Goal: Transaction & Acquisition: Purchase product/service

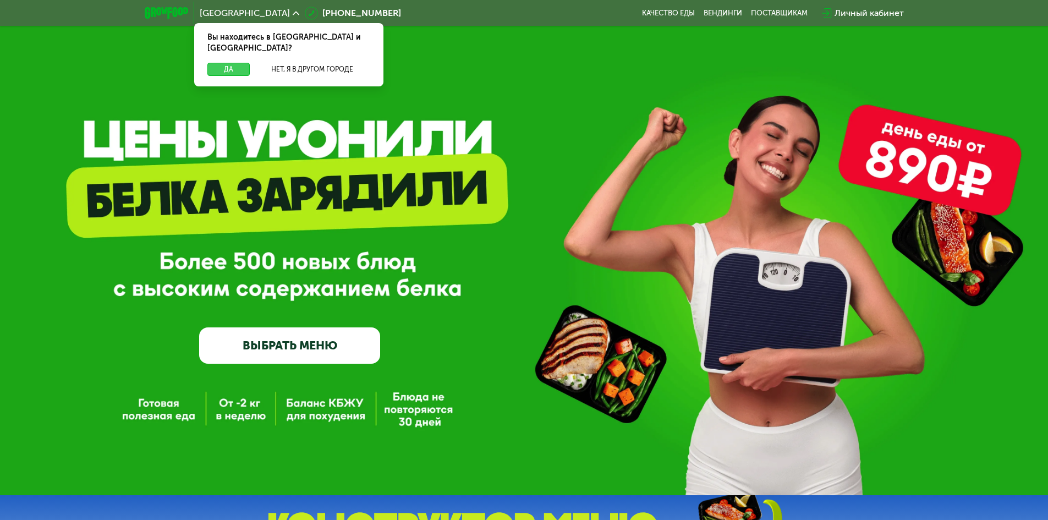
click at [231, 63] on button "Да" at bounding box center [228, 69] width 42 height 13
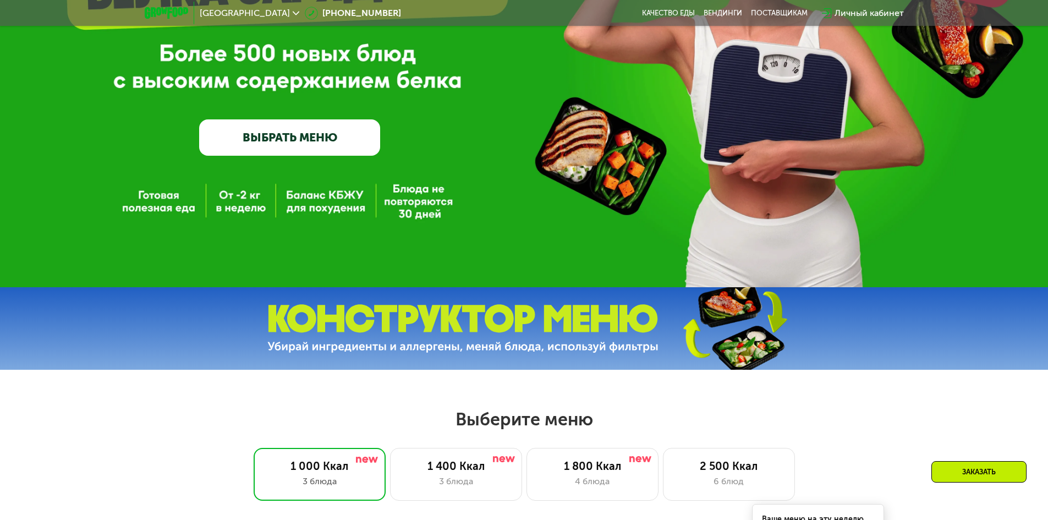
scroll to position [220, 0]
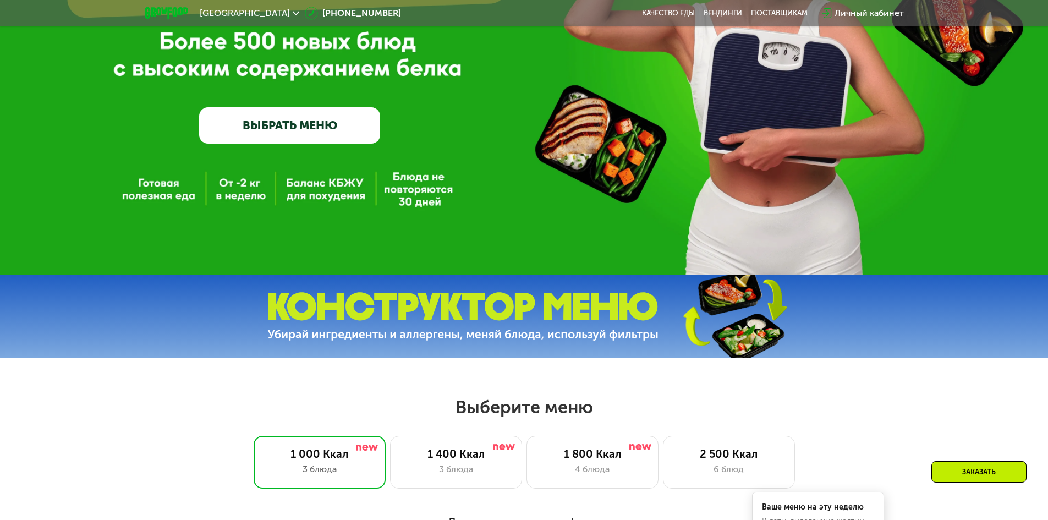
click at [322, 133] on link "ВЫБРАТЬ МЕНЮ" at bounding box center [289, 125] width 181 height 36
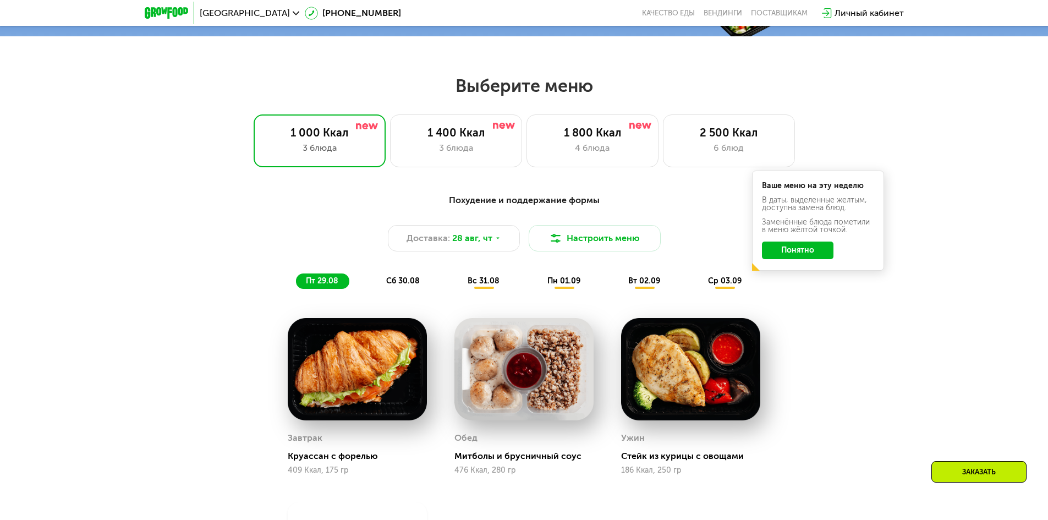
scroll to position [539, 0]
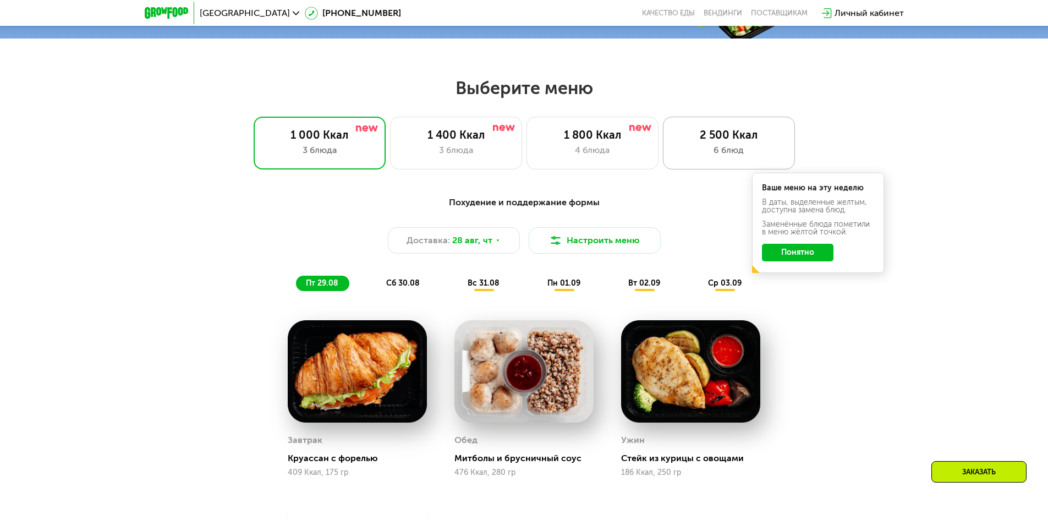
click at [692, 141] on div "2 500 Ккал" at bounding box center [728, 134] width 109 height 13
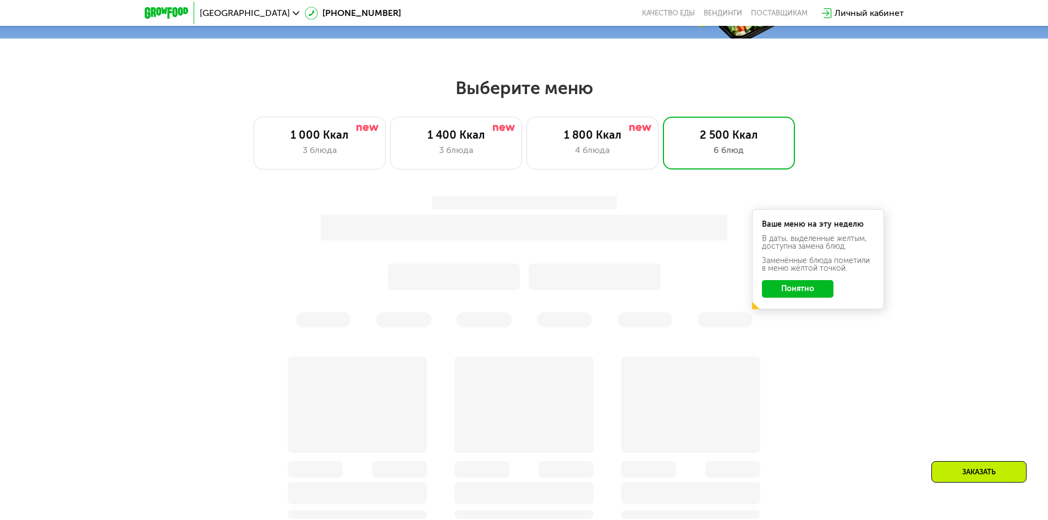
click at [821, 292] on button "Понятно" at bounding box center [798, 289] width 72 height 18
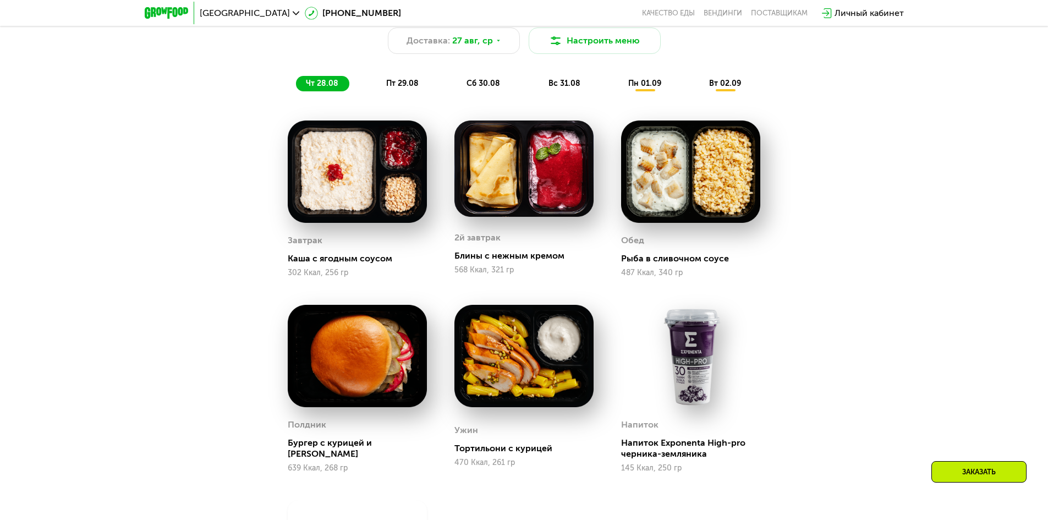
scroll to position [704, 0]
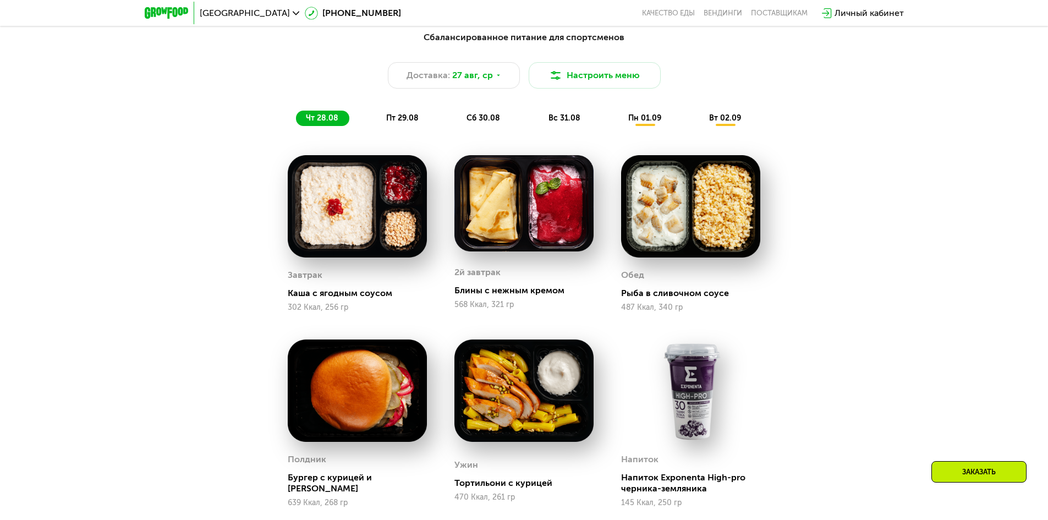
click at [413, 122] on span "пт 29.08" at bounding box center [402, 117] width 32 height 9
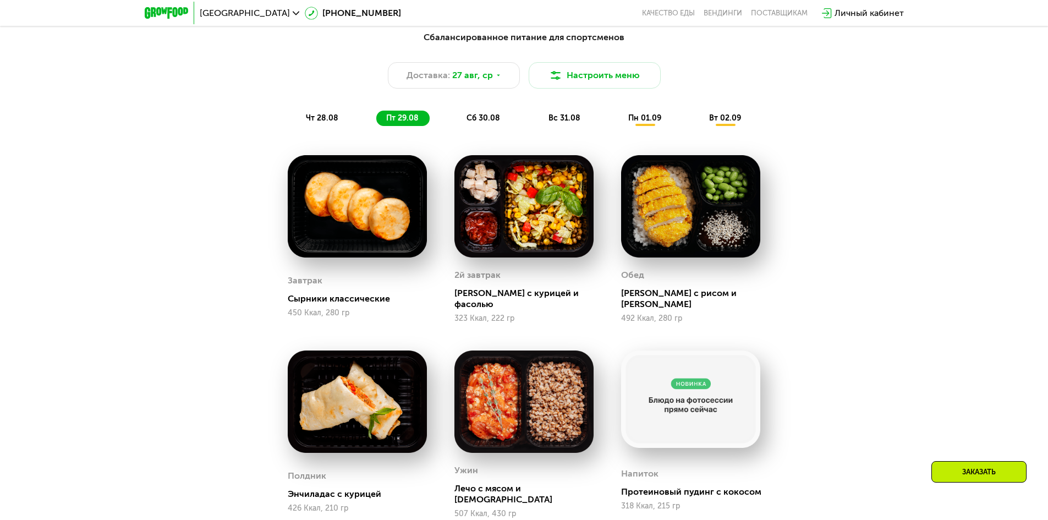
click at [470, 120] on span "сб 30.08" at bounding box center [483, 117] width 34 height 9
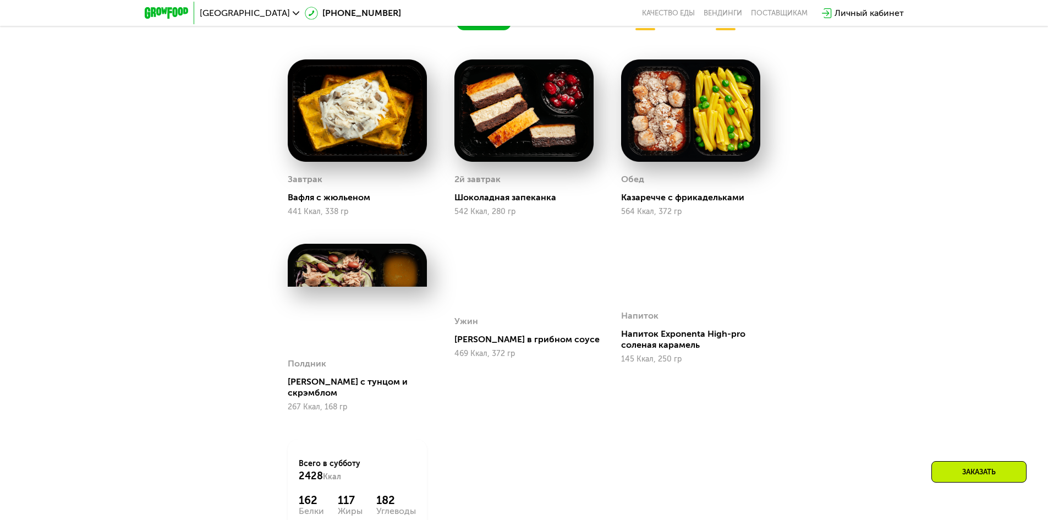
scroll to position [613, 0]
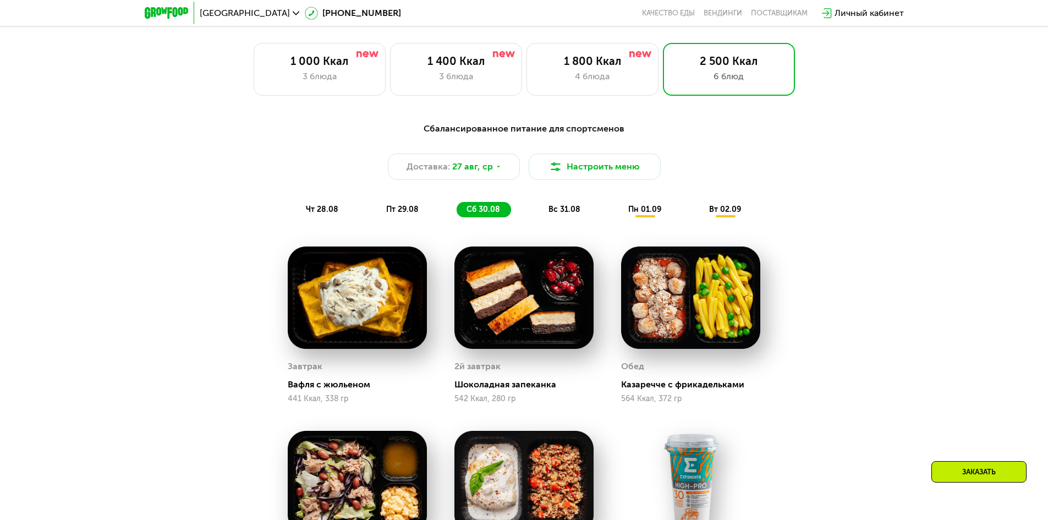
click at [573, 213] on span "вс 31.08" at bounding box center [564, 209] width 32 height 9
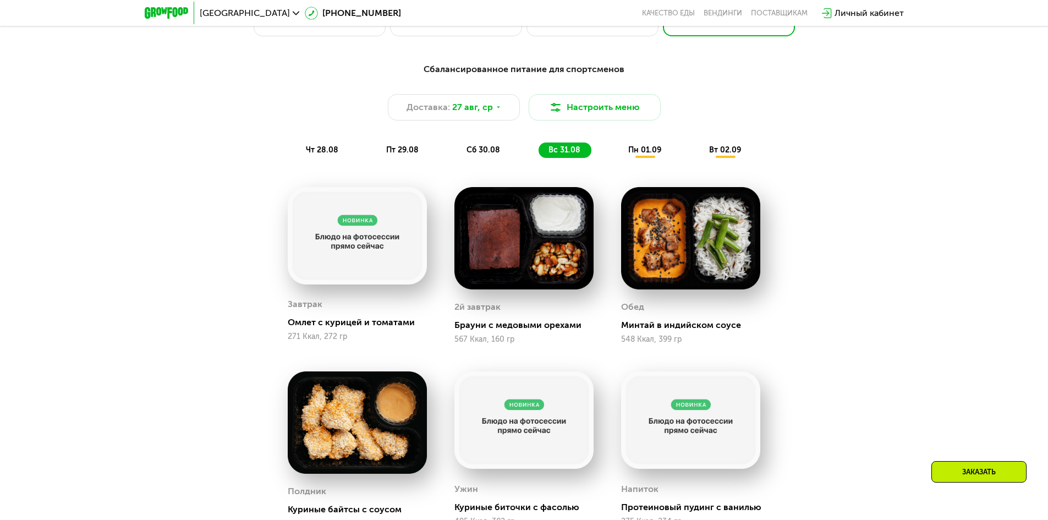
scroll to position [668, 0]
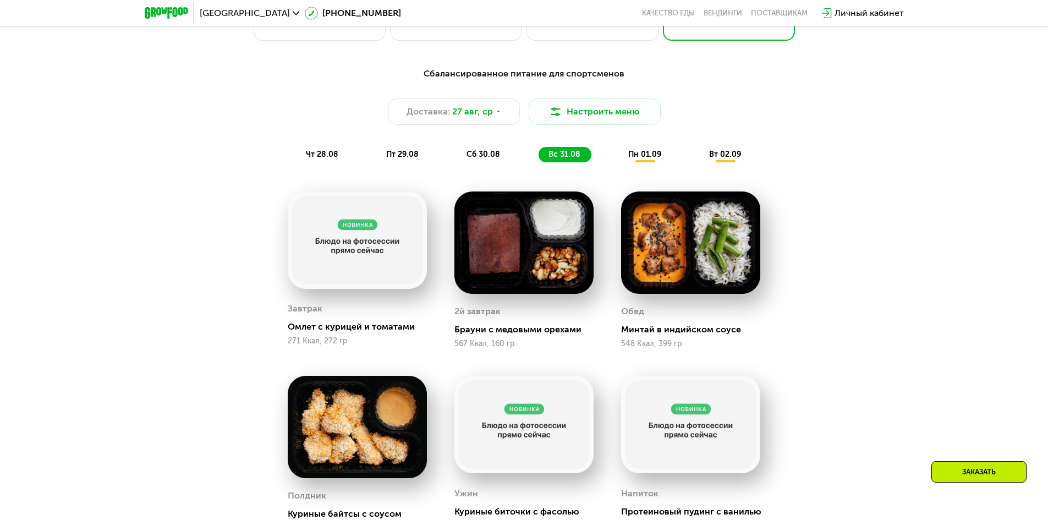
click at [699, 162] on div "пн 01.09" at bounding box center [725, 154] width 53 height 15
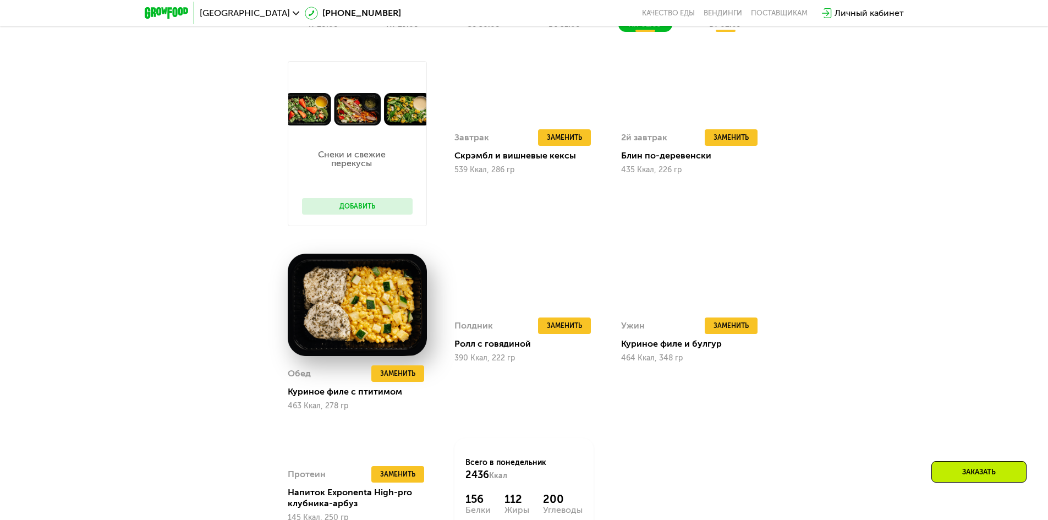
scroll to position [778, 0]
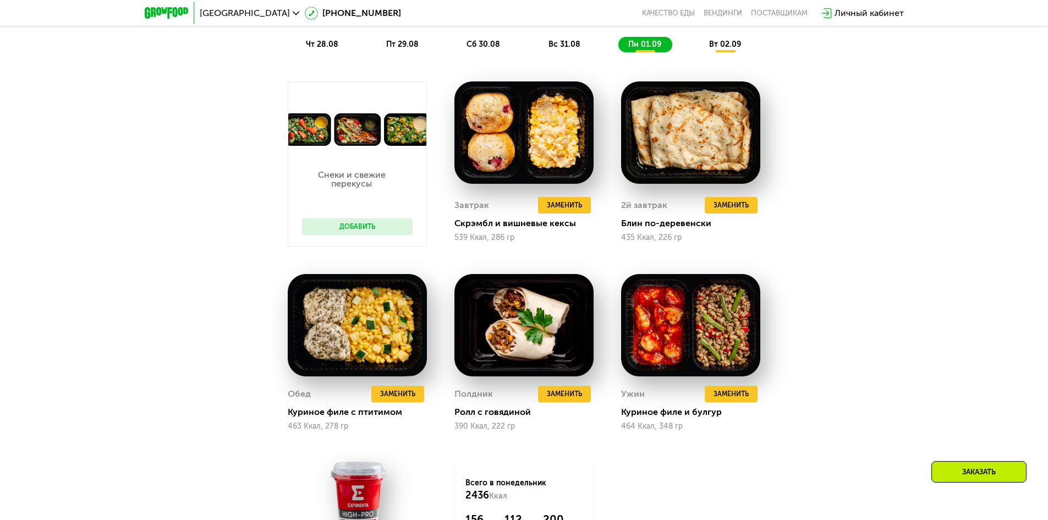
click at [728, 52] on div "вт 02.09" at bounding box center [725, 44] width 53 height 15
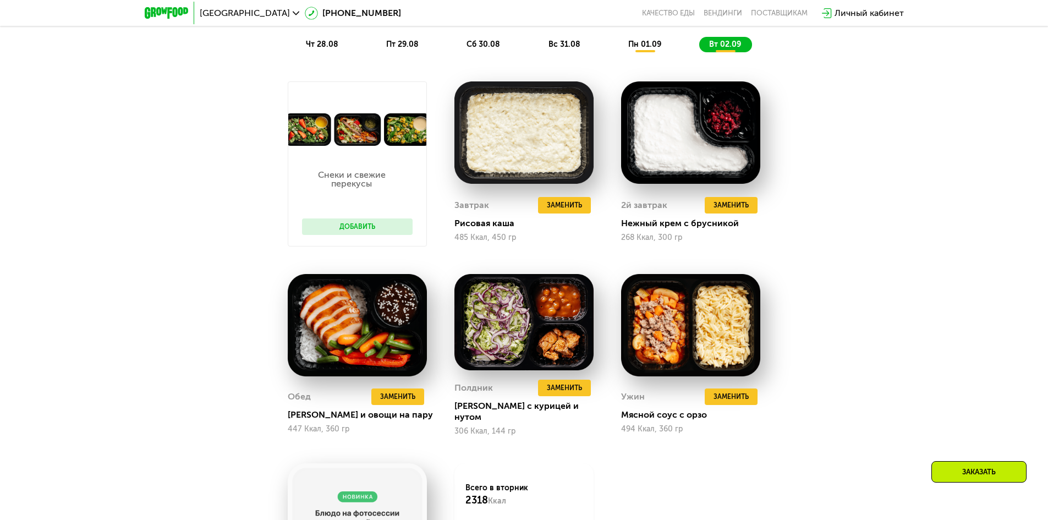
click at [649, 57] on div "Сбалансированное питание для спортсменов Доставка: [DATE] Настроить меню чт 28.…" at bounding box center [524, 4] width 664 height 108
click at [644, 49] on span "пн 01.09" at bounding box center [644, 44] width 33 height 9
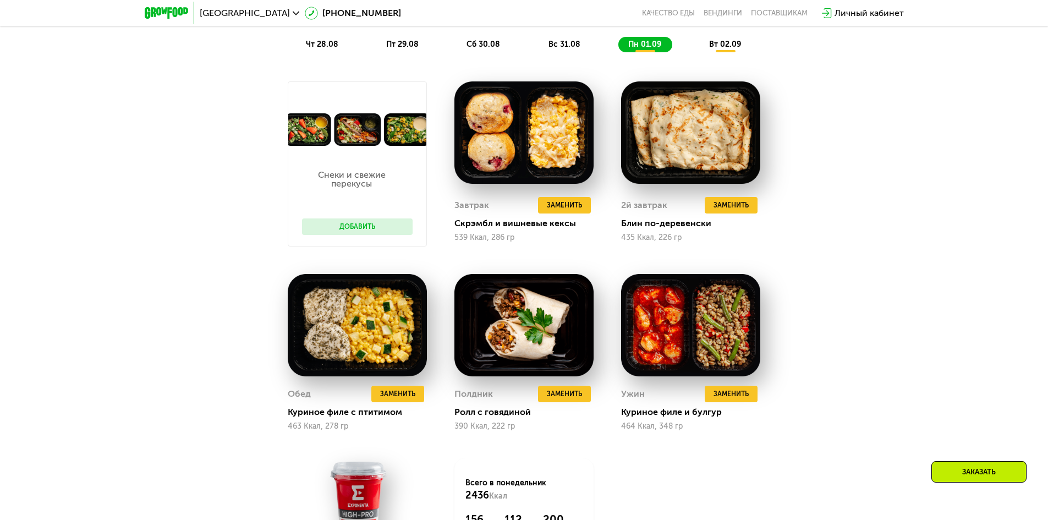
click at [329, 48] on span "чт 28.08" at bounding box center [322, 44] width 32 height 9
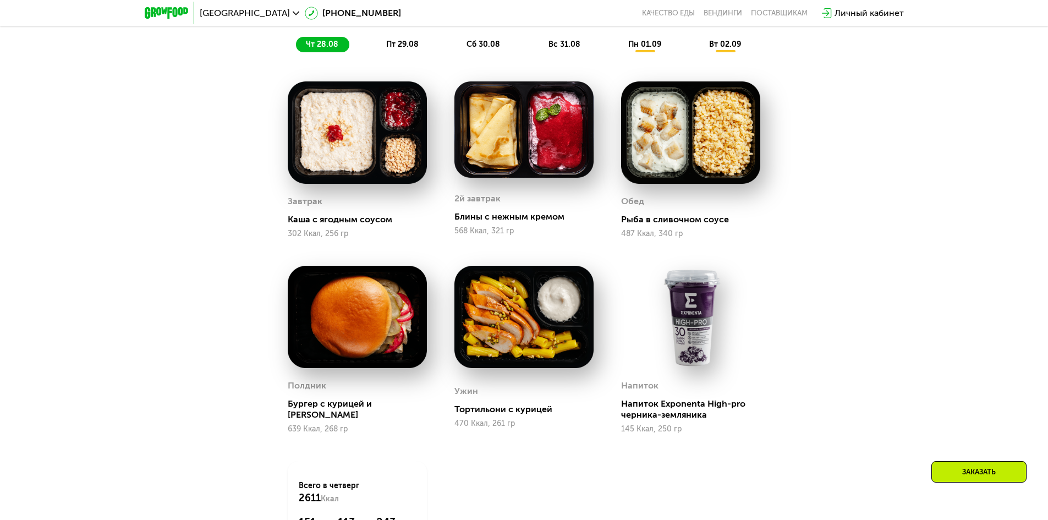
click at [372, 46] on div "чт 28.08 пт 29.08 сб 30.08 вс 31.08 пн 01.09 вт 02.09" at bounding box center [524, 44] width 457 height 15
click at [457, 46] on div "пт 29.08" at bounding box center [484, 44] width 54 height 15
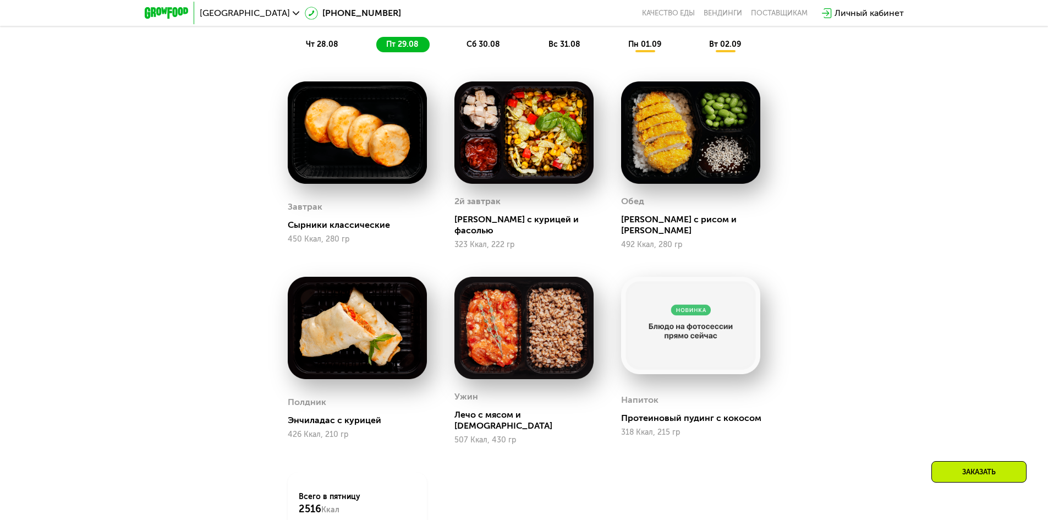
click at [538, 52] on div "сб 30.08" at bounding box center [564, 44] width 53 height 15
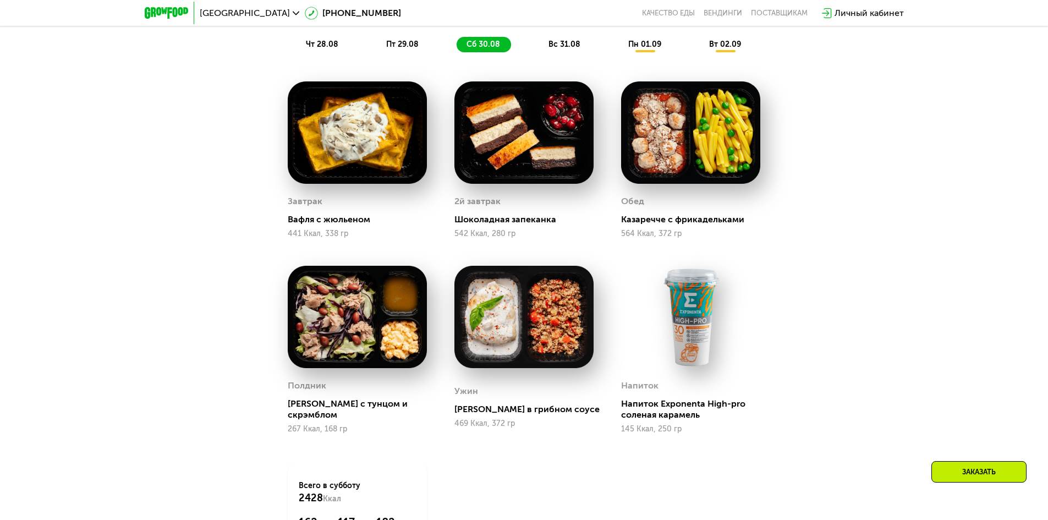
click at [561, 49] on span "вс 31.08" at bounding box center [564, 44] width 32 height 9
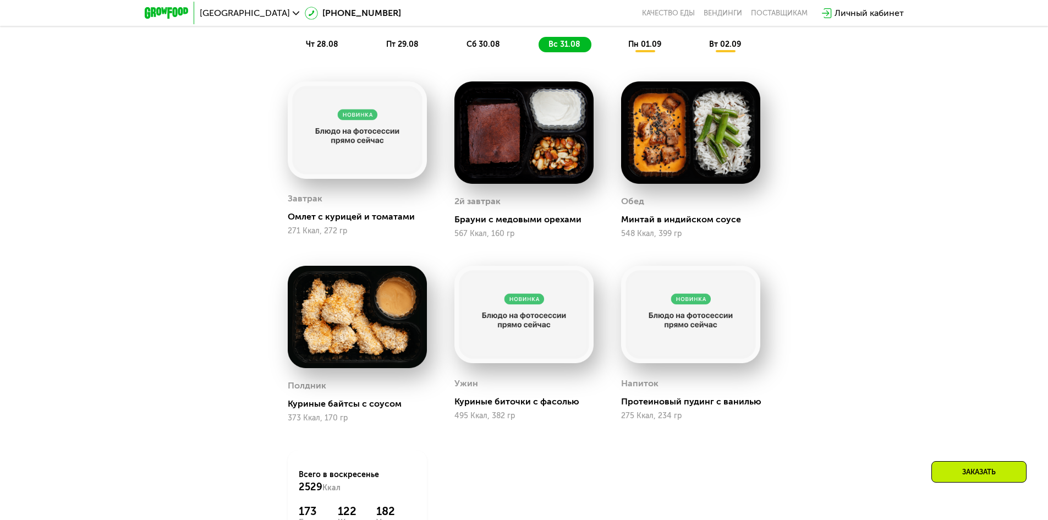
click at [630, 49] on span "пн 01.09" at bounding box center [644, 44] width 33 height 9
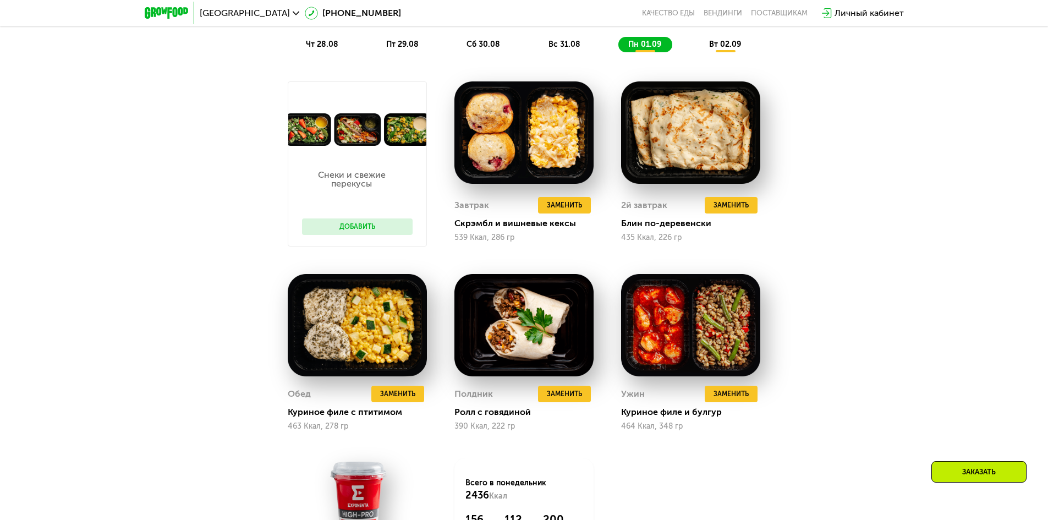
click at [699, 52] on div "чт 28.08 пт 29.08 сб 30.08 вс 31.08 пн 01.09 вт 02.09" at bounding box center [524, 44] width 457 height 15
click at [719, 49] on span "вт 02.09" at bounding box center [725, 44] width 32 height 9
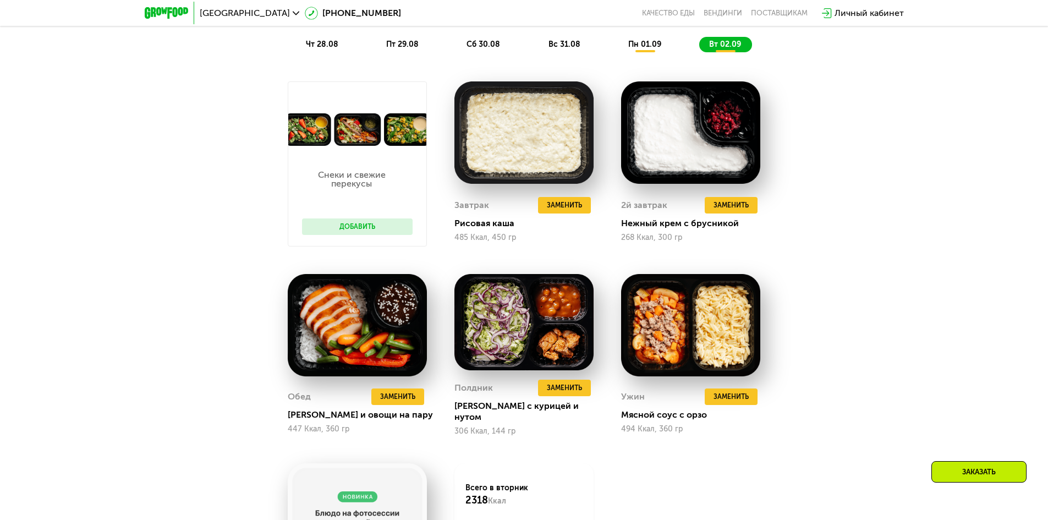
click at [699, 49] on div "пн 01.09" at bounding box center [725, 44] width 53 height 15
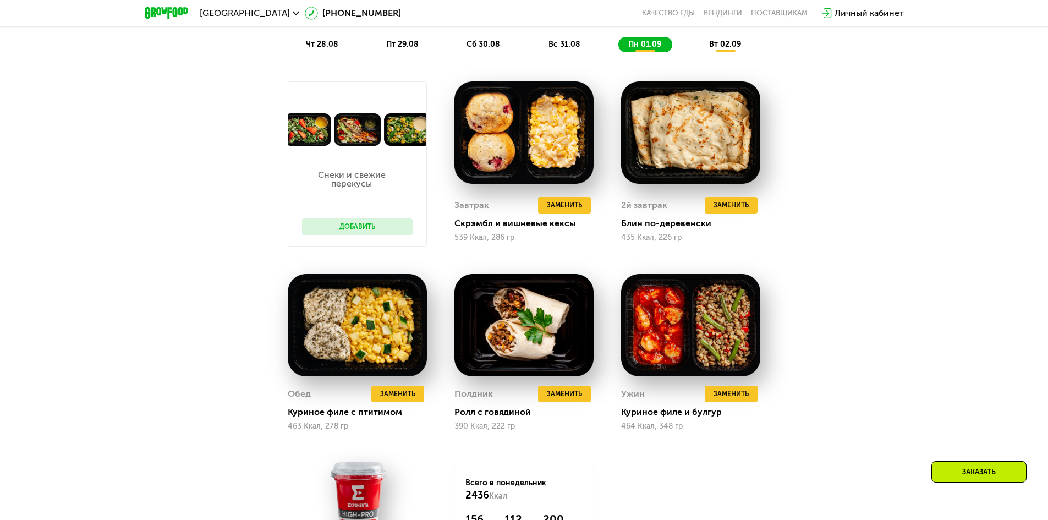
click at [717, 49] on span "вт 02.09" at bounding box center [725, 44] width 32 height 9
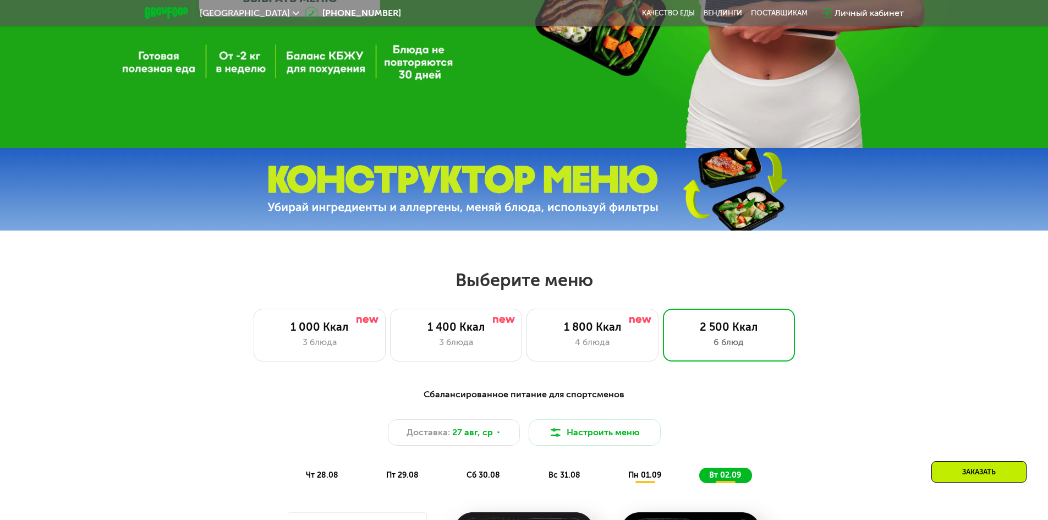
scroll to position [338, 0]
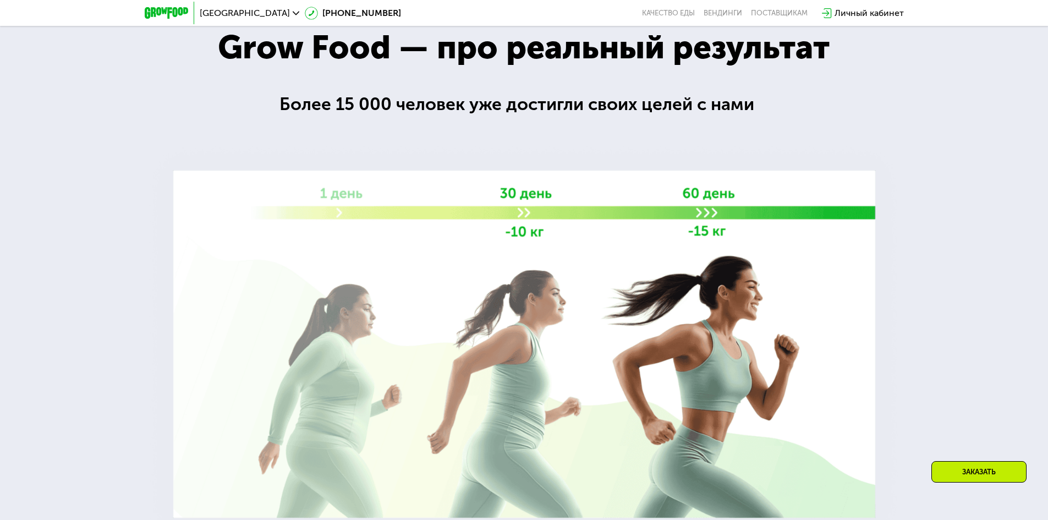
click at [956, 478] on div "Заказать" at bounding box center [978, 471] width 95 height 21
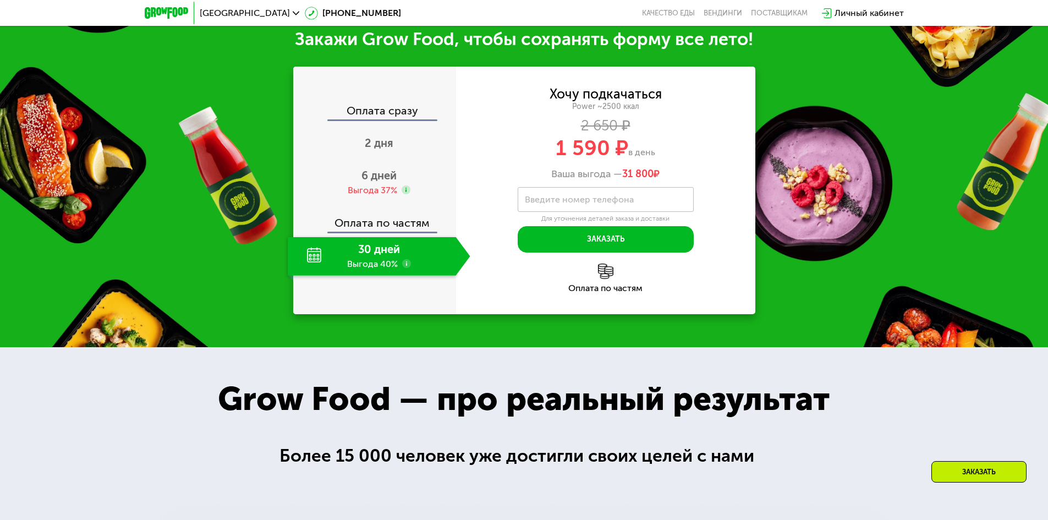
scroll to position [1465, 0]
